Goal: Information Seeking & Learning: Find specific fact

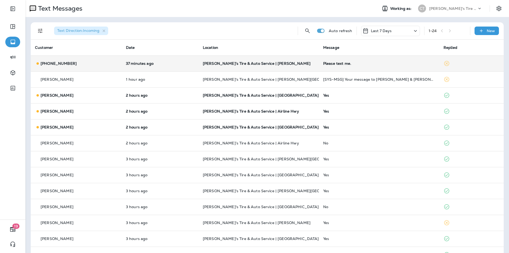
click at [299, 64] on p "[PERSON_NAME]'s Tire & Auto Service | [PERSON_NAME]" at bounding box center [259, 63] width 112 height 4
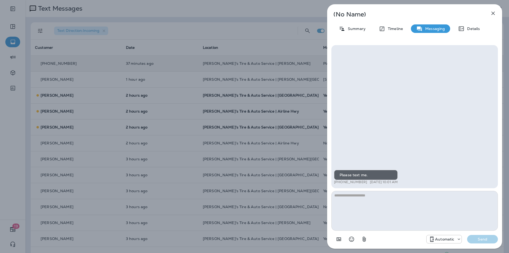
click at [493, 12] on icon "button" at bounding box center [493, 13] width 6 height 6
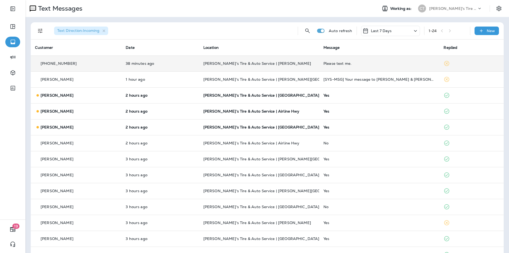
drag, startPoint x: 75, startPoint y: 63, endPoint x: 46, endPoint y: 63, distance: 29.7
click at [46, 63] on div "[PHONE_NUMBER]" at bounding box center [76, 64] width 82 height 6
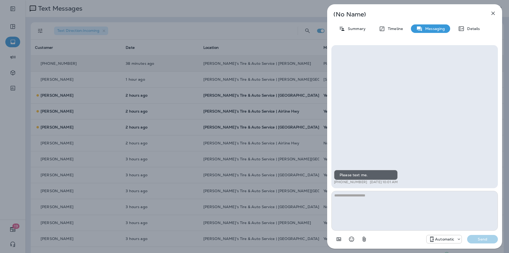
drag, startPoint x: 366, startPoint y: 182, endPoint x: 339, endPoint y: 183, distance: 26.8
click at [339, 183] on div "+1 (225) 938-0910 [DATE] 10:01 AM" at bounding box center [366, 182] width 64 height 4
copy p "[PHONE_NUMBER]"
click at [495, 12] on icon "button" at bounding box center [493, 13] width 6 height 6
